Goal: Register for event/course

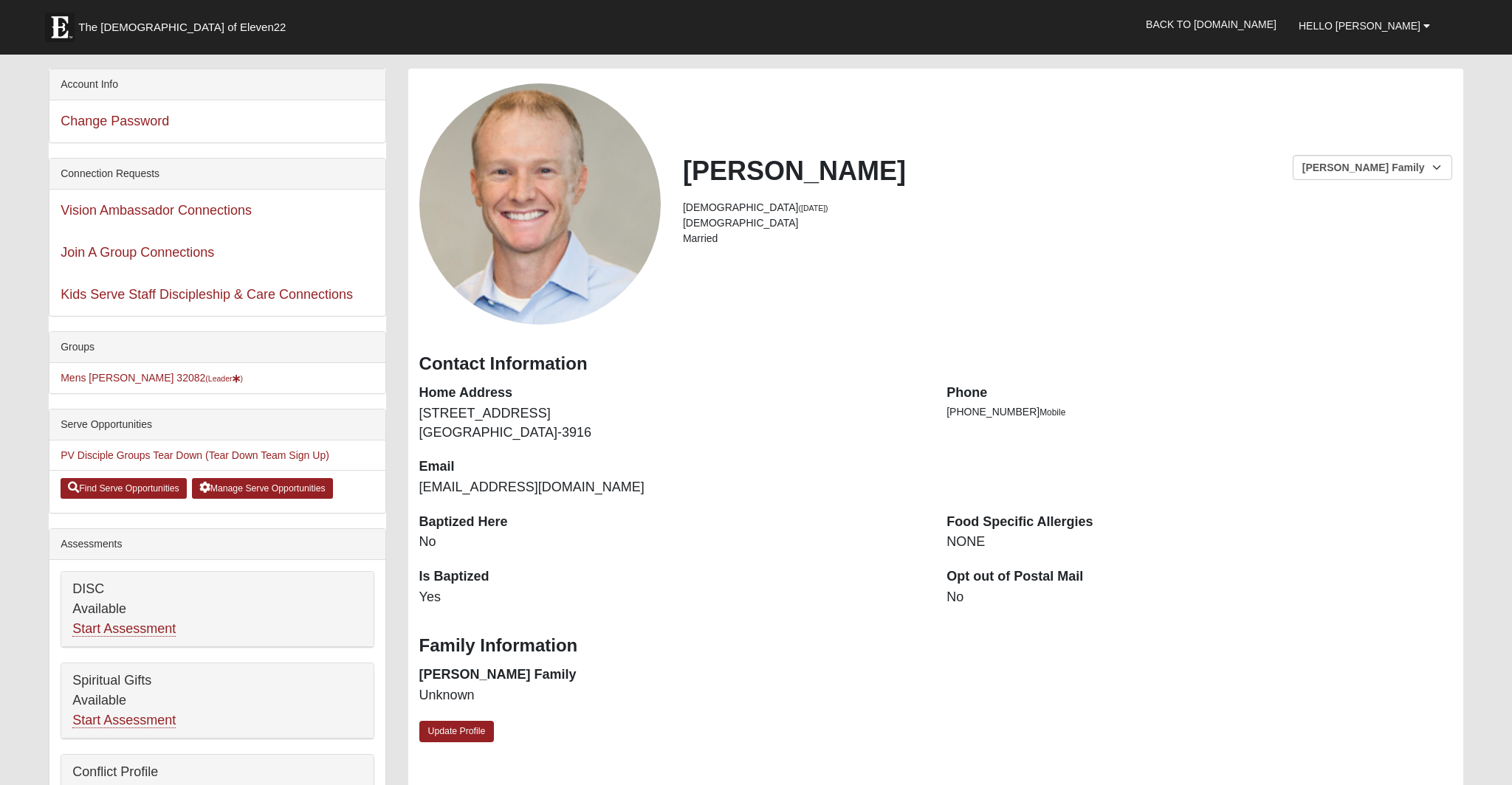
scroll to position [58, 0]
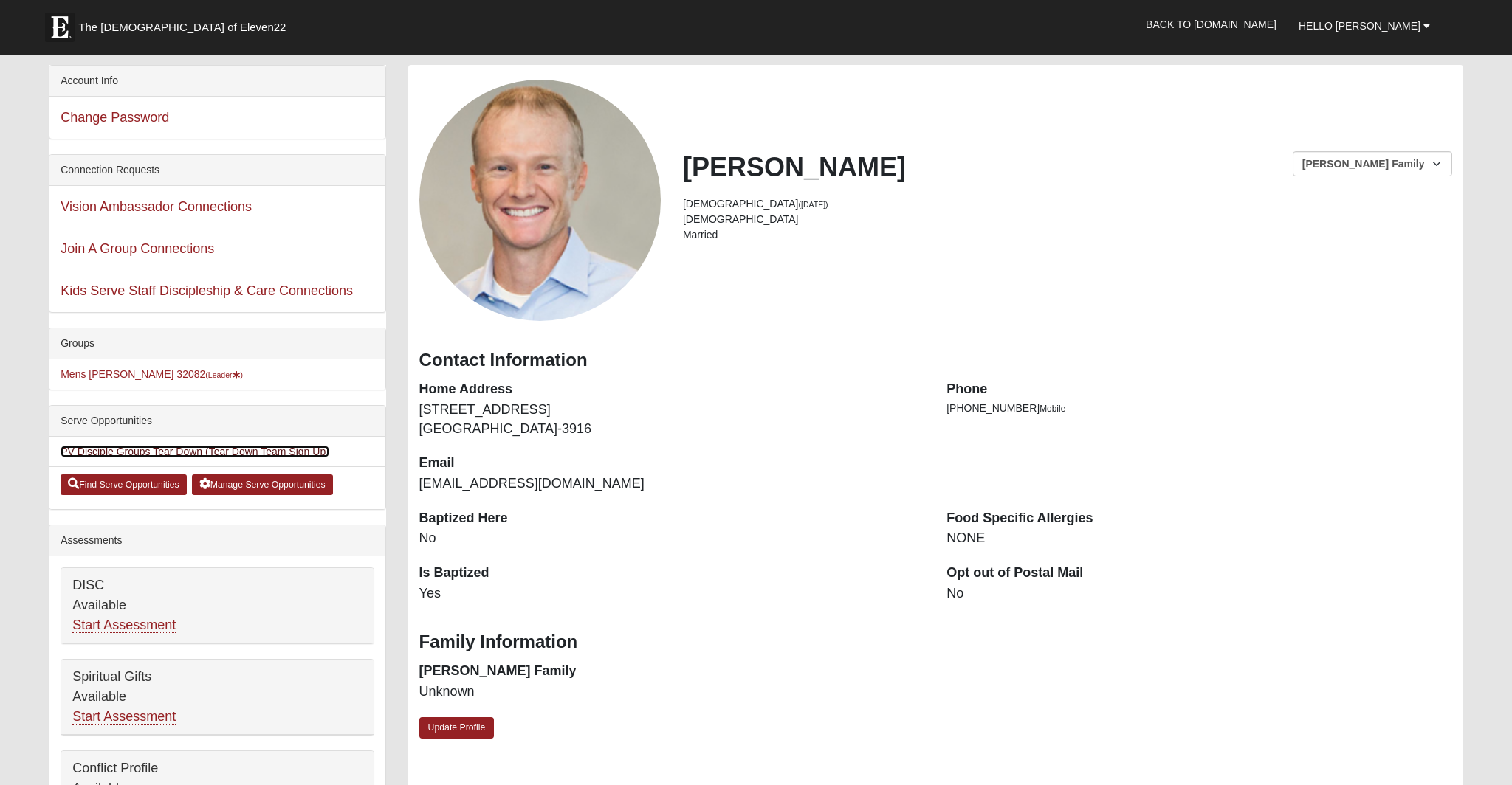
click at [154, 453] on link "PV Disciple Groups Tear Down (Tear Down Team Sign Up)" at bounding box center [195, 451] width 269 height 12
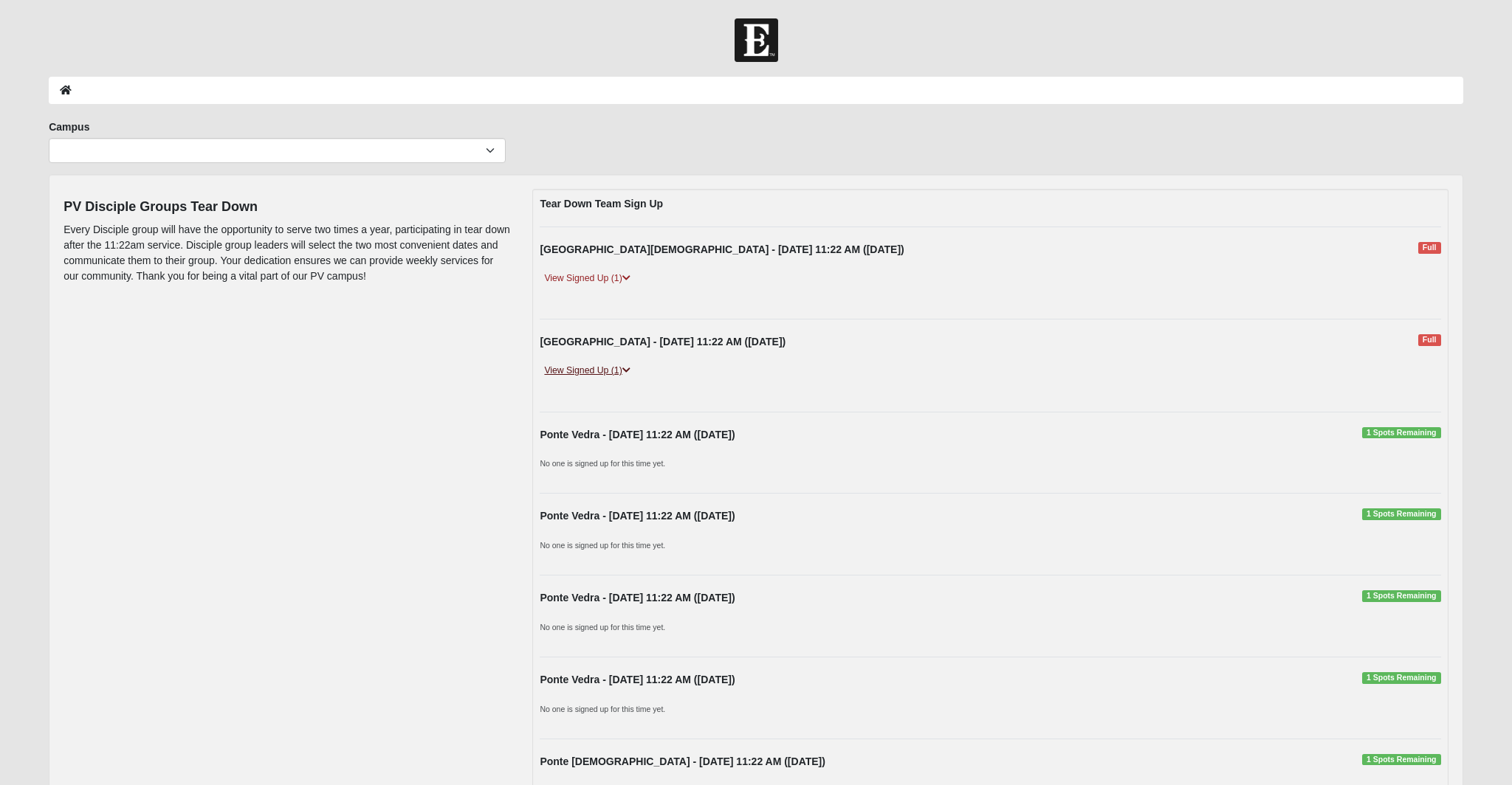
click at [619, 375] on link "View Signed Up (1)" at bounding box center [587, 371] width 94 height 16
